Goal: Information Seeking & Learning: Learn about a topic

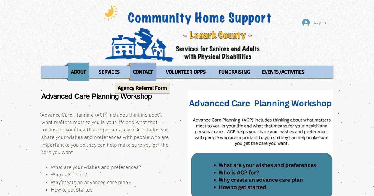
click at [141, 68] on p "CONTACT" at bounding box center [142, 72] width 25 height 18
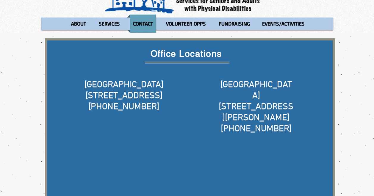
scroll to position [60, 0]
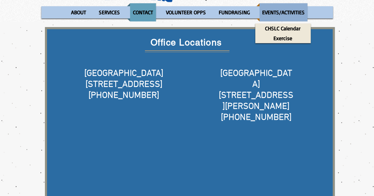
click at [281, 11] on p "EVENTS/ACTIVITIES" at bounding box center [284, 12] width 48 height 18
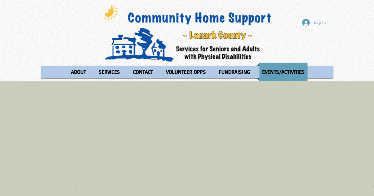
click at [15, 27] on div "Log In ABOUT OUR STORIES Diner's Club Stories MOW Stories [PERSON_NAME]'s Journ…" at bounding box center [187, 40] width 374 height 81
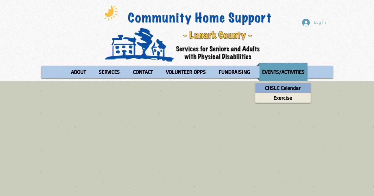
click at [279, 87] on p "CHSLC Calendar" at bounding box center [283, 88] width 41 height 10
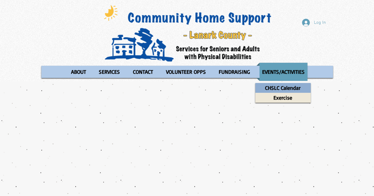
click at [277, 88] on p "CHSLC Calendar" at bounding box center [283, 88] width 41 height 10
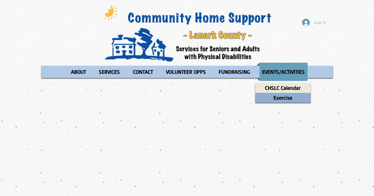
click at [282, 98] on p "Exercise" at bounding box center [283, 98] width 24 height 10
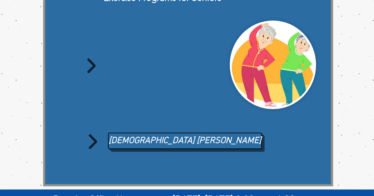
scroll to position [119, 0]
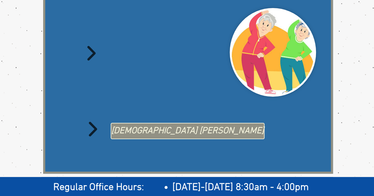
click at [151, 133] on span "[DEMOGRAPHIC_DATA] [PERSON_NAME]" at bounding box center [187, 131] width 153 height 13
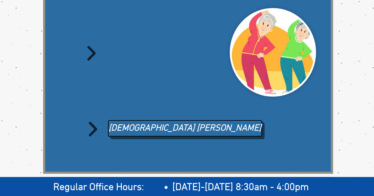
click at [92, 54] on icon "main content" at bounding box center [91, 53] width 8 height 15
click at [264, 56] on img "main content" at bounding box center [273, 52] width 83 height 85
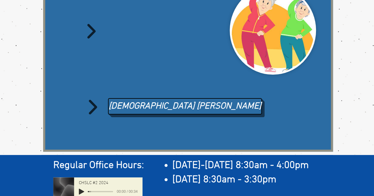
scroll to position [168, 0]
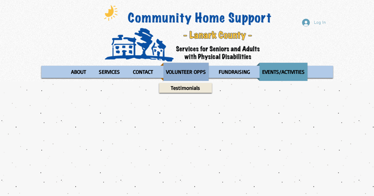
click at [188, 70] on p "VOLUNTEER OPPS" at bounding box center [185, 72] width 45 height 18
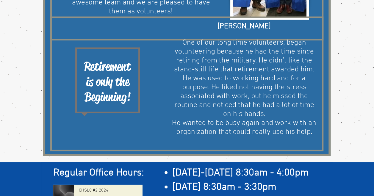
scroll to position [569, 0]
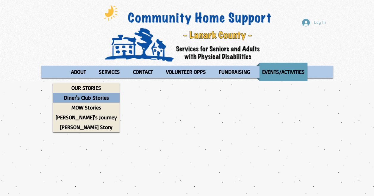
click at [78, 100] on p "Diner's Club Stories" at bounding box center [86, 98] width 50 height 10
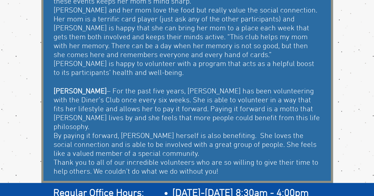
scroll to position [327, 0]
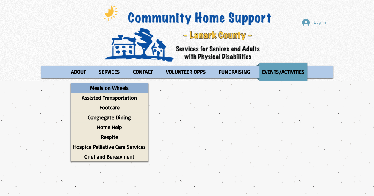
click at [115, 87] on p "Meals on Wheels" at bounding box center [110, 88] width 44 height 10
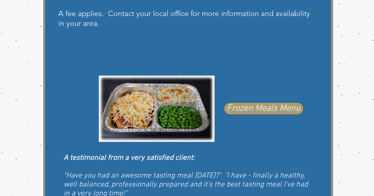
scroll to position [327, 0]
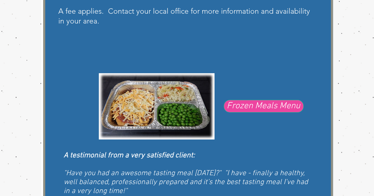
click at [263, 105] on span "Frozen Meals Menu" at bounding box center [264, 106] width 74 height 13
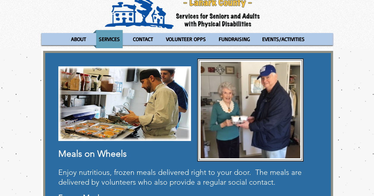
scroll to position [28, 0]
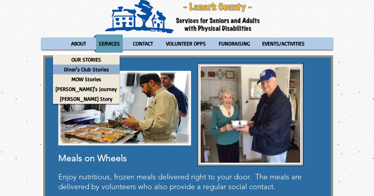
click at [80, 68] on p "Diner's Club Stories" at bounding box center [86, 70] width 50 height 10
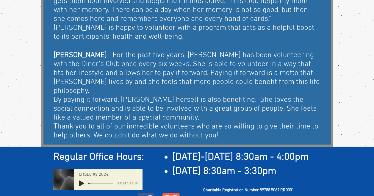
scroll to position [354, 0]
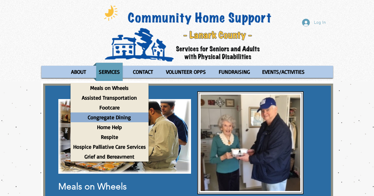
click at [107, 117] on p "Congregate Dining" at bounding box center [109, 118] width 49 height 10
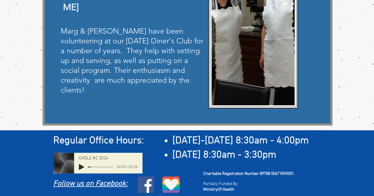
scroll to position [361, 0]
